Goal: Navigation & Orientation: Find specific page/section

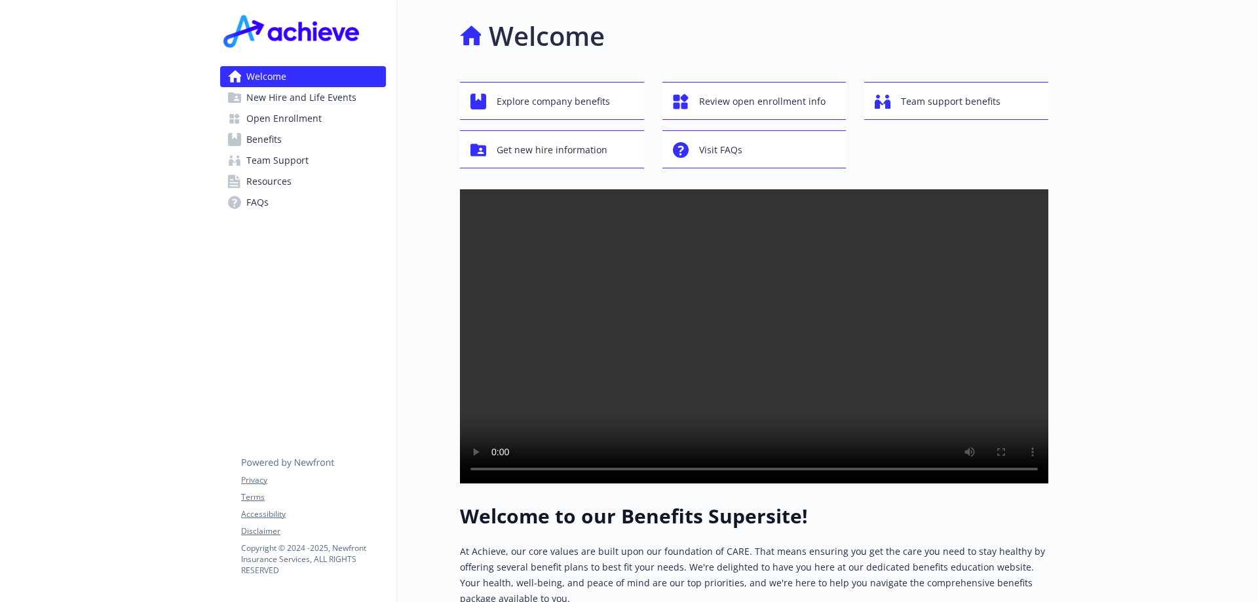
scroll to position [66, 0]
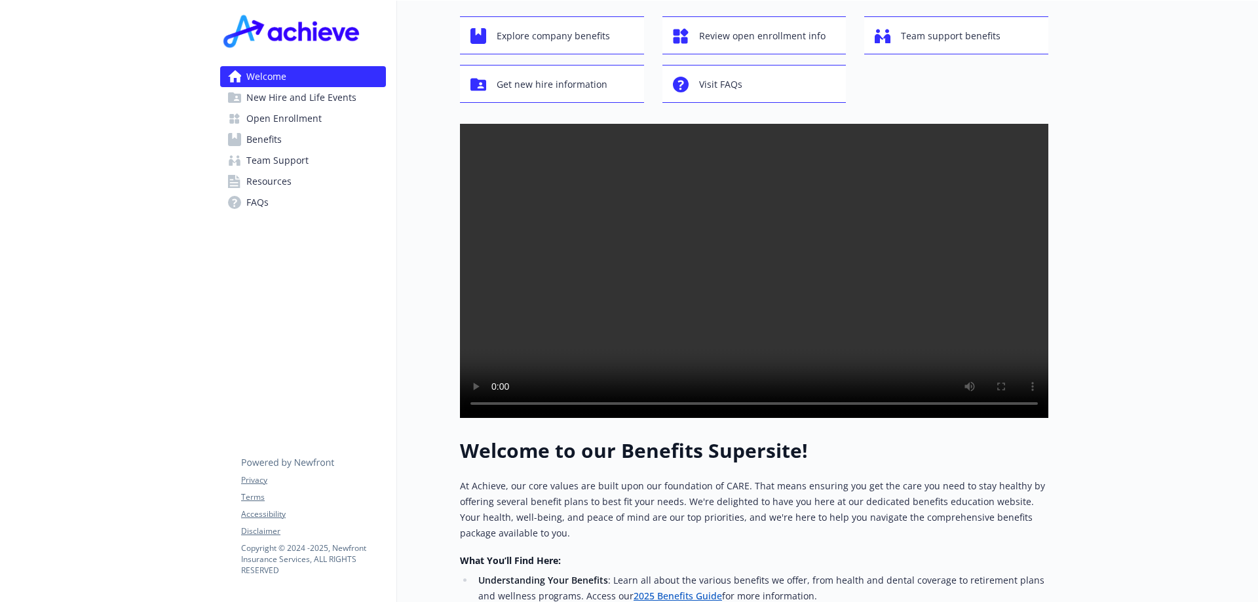
click at [1190, 68] on div at bounding box center [1154, 420] width 210 height 970
drag, startPoint x: 1230, startPoint y: 0, endPoint x: 1175, endPoint y: 176, distance: 184.5
click at [1175, 176] on div at bounding box center [1154, 420] width 210 height 970
